Goal: Transaction & Acquisition: Purchase product/service

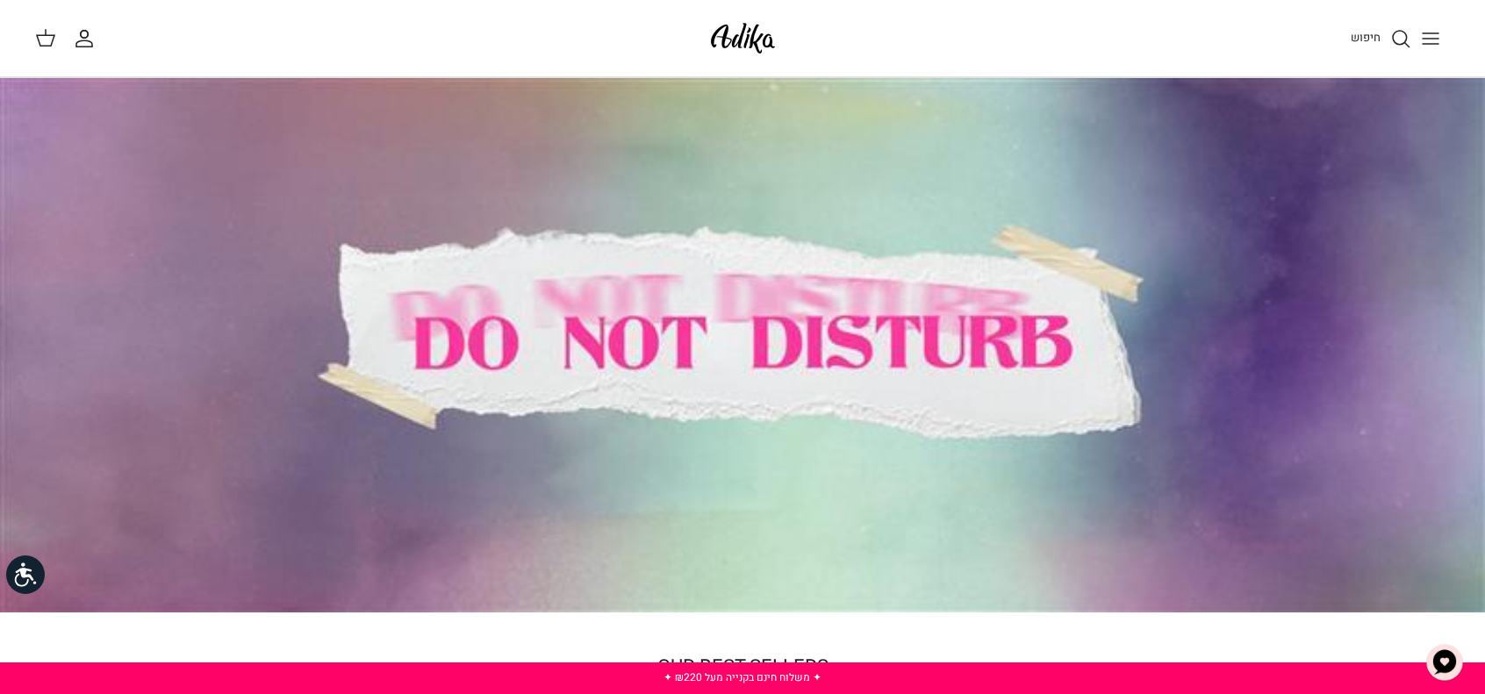
click at [1399, 38] on icon "חיפוש" at bounding box center [1400, 38] width 21 height 21
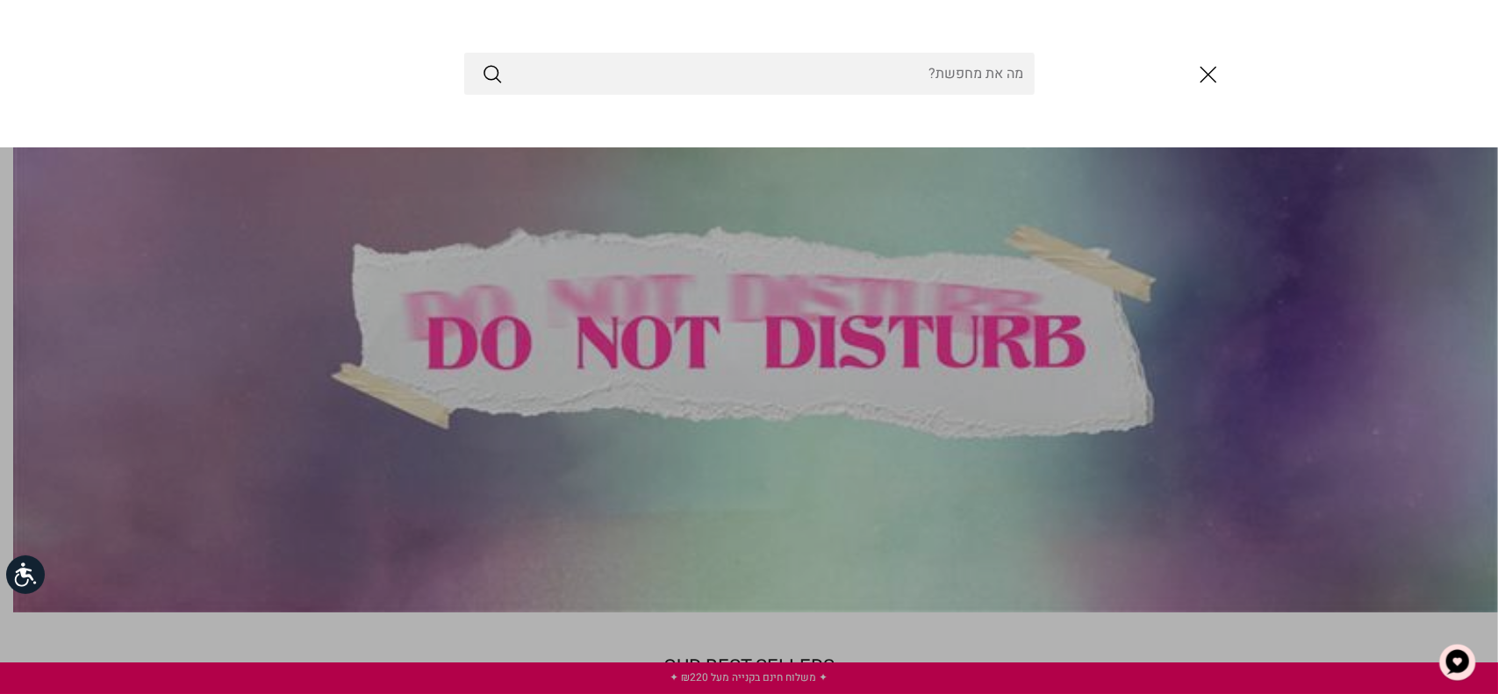
click at [949, 76] on input "Search Store" at bounding box center [749, 74] width 570 height 42
type input "שמלות ערב"
click at [482, 62] on button "Submit" at bounding box center [492, 73] width 21 height 23
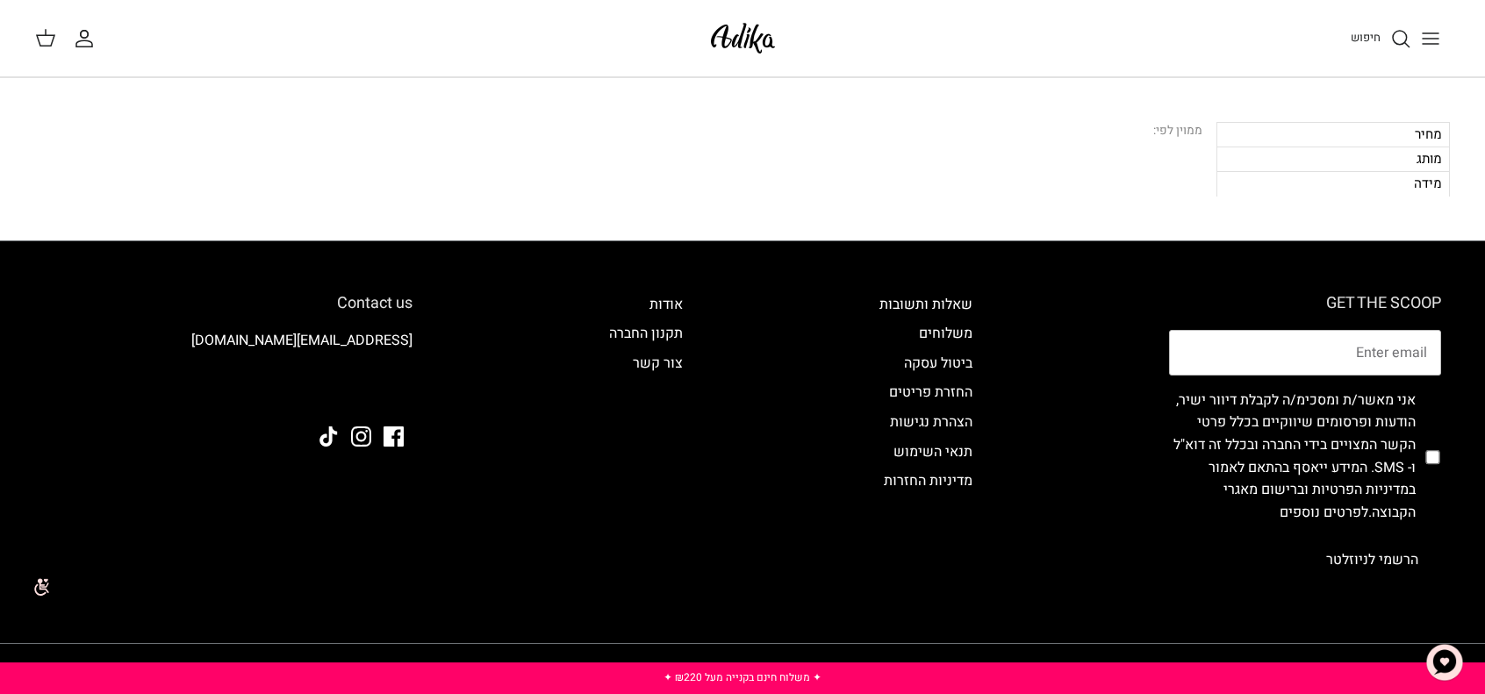
click at [1395, 28] on icon "חיפוש" at bounding box center [1400, 38] width 21 height 21
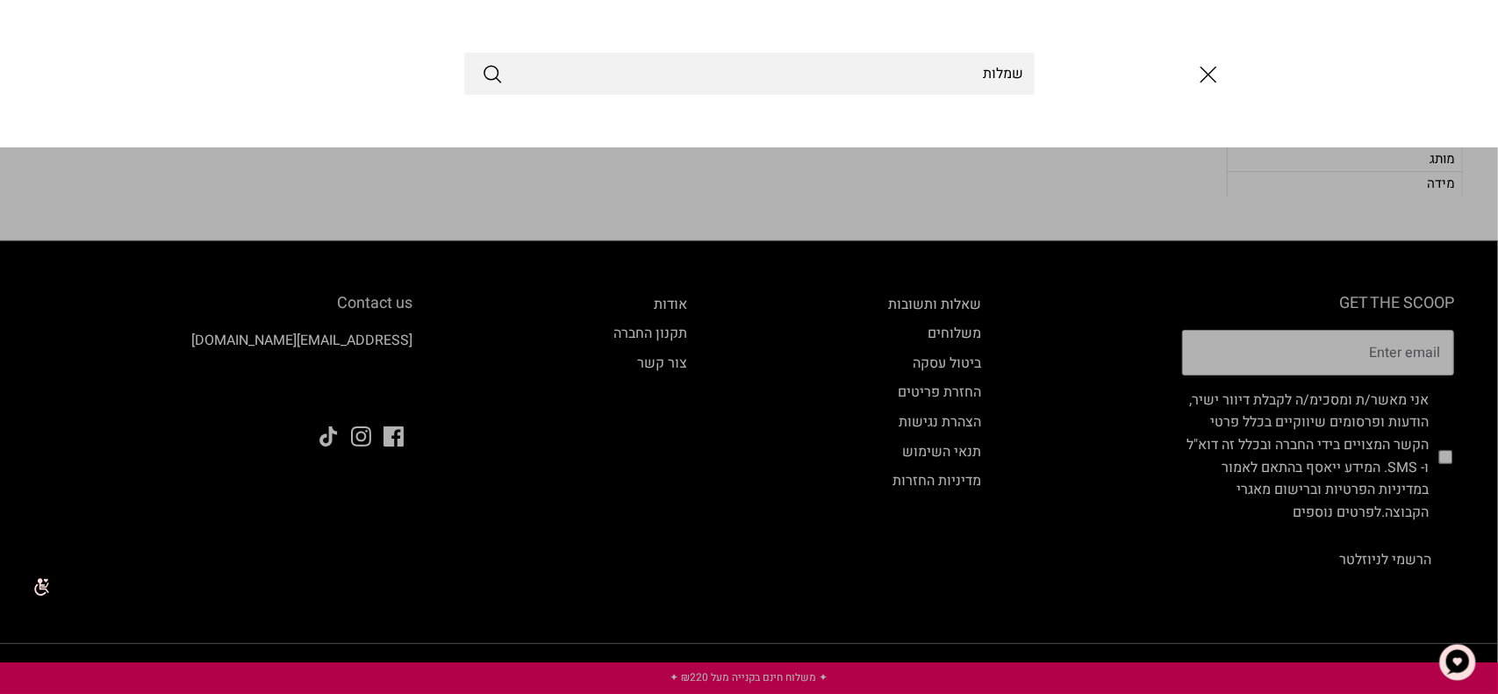
type input "שמלות"
click at [482, 62] on button "Submit" at bounding box center [492, 73] width 21 height 23
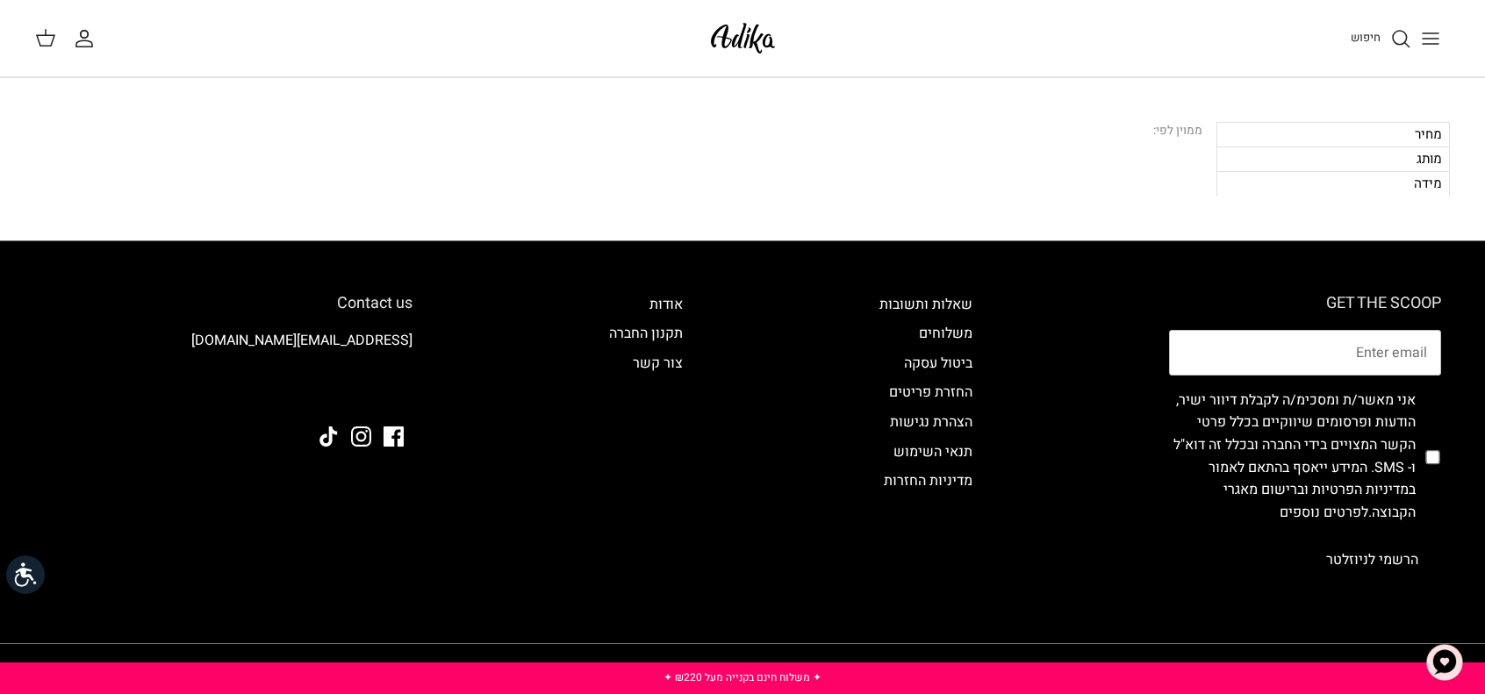
click at [1346, 122] on div "מחיר" at bounding box center [1332, 134] width 233 height 25
click at [1349, 131] on div "מחיר" at bounding box center [1332, 134] width 233 height 25
click at [1332, 166] on div "מותג" at bounding box center [1332, 159] width 233 height 25
click at [1352, 176] on div "מידה" at bounding box center [1332, 183] width 233 height 25
click at [1420, 29] on icon "Toggle menu" at bounding box center [1430, 38] width 21 height 21
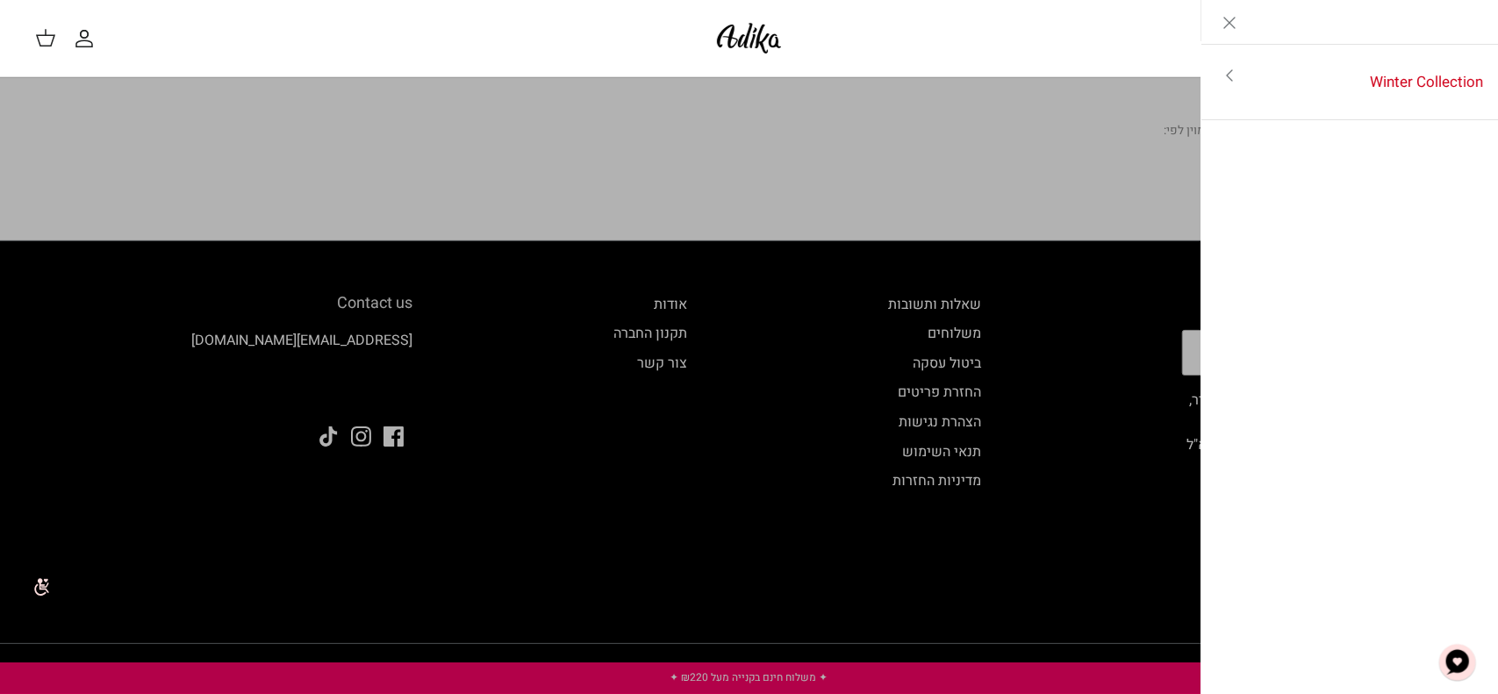
click at [1231, 27] on icon "Close" at bounding box center [1229, 22] width 21 height 21
